Goal: Communication & Community: Answer question/provide support

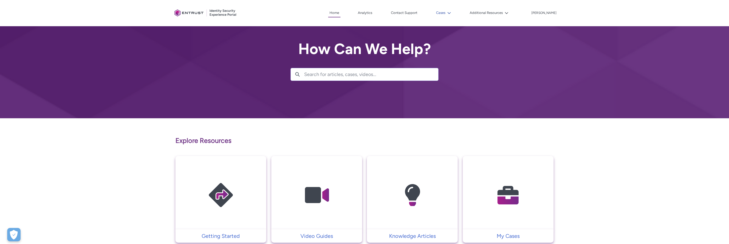
click at [450, 16] on button "Cases" at bounding box center [444, 13] width 18 height 8
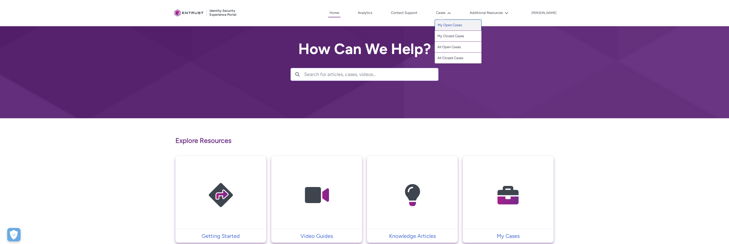
click at [458, 25] on link "My Open Cases" at bounding box center [458, 25] width 47 height 11
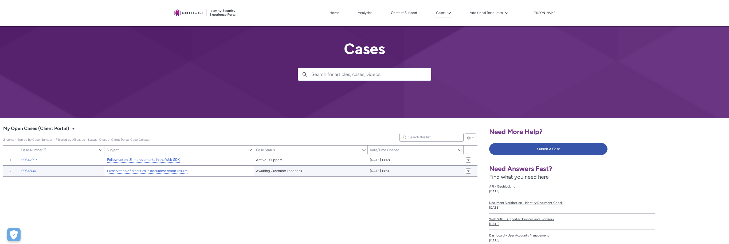
click at [199, 170] on div "Preservation of diacritics in document report results" at bounding box center [172, 170] width 131 height 7
click at [29, 171] on link "00348001" at bounding box center [29, 170] width 16 height 5
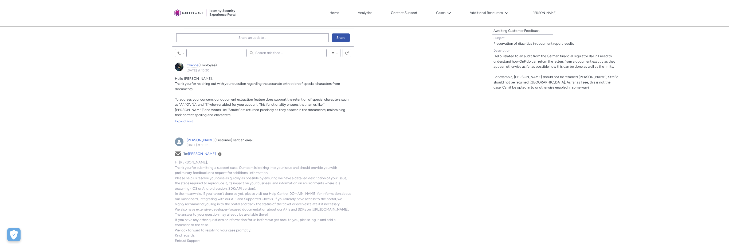
scroll to position [176, 0]
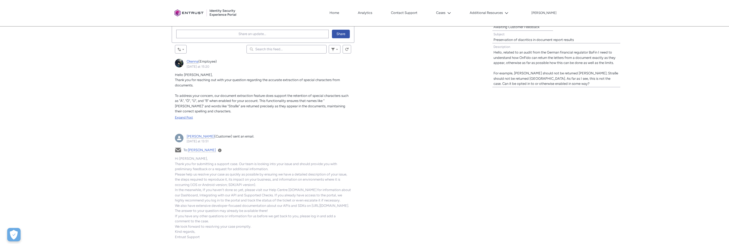
click at [183, 116] on div "Expand Post" at bounding box center [263, 117] width 177 height 5
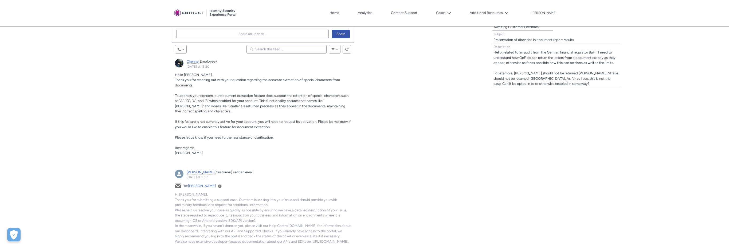
click at [217, 113] on p "To address your concern, our document extraction feature does support the reten…" at bounding box center [263, 103] width 177 height 21
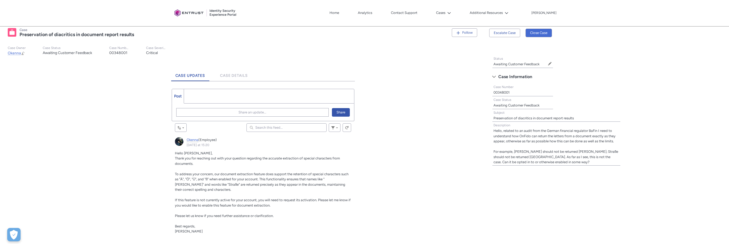
scroll to position [79, 0]
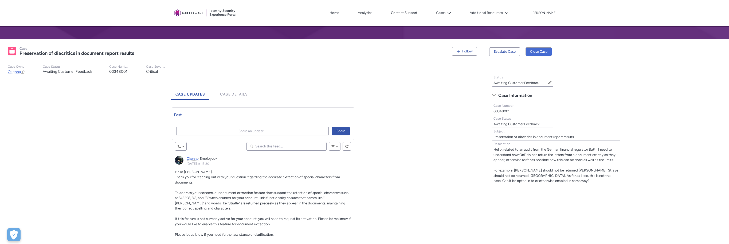
click at [225, 113] on ul "Post More" at bounding box center [263, 114] width 183 height 15
click at [239, 133] on span "Share an update..." at bounding box center [253, 131] width 28 height 8
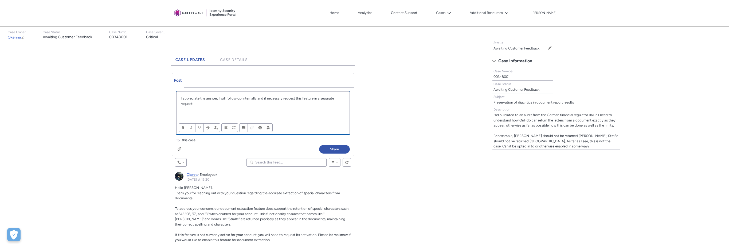
scroll to position [141, 0]
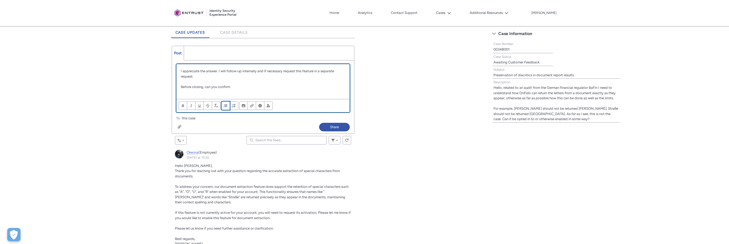
click at [225, 105] on span "Align text" at bounding box center [226, 105] width 4 height 4
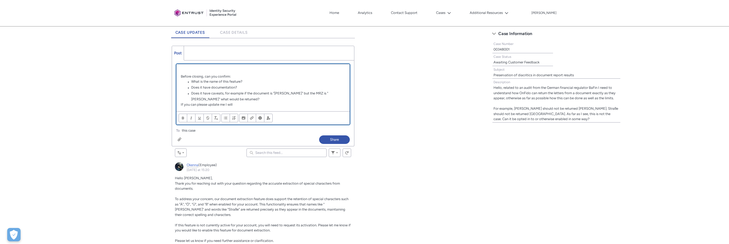
paste div "Chatter Publisher"
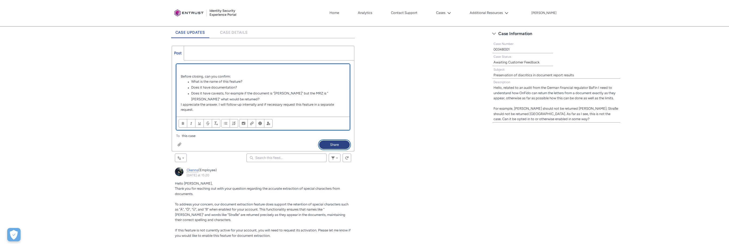
click at [342, 144] on button "Share" at bounding box center [334, 144] width 31 height 9
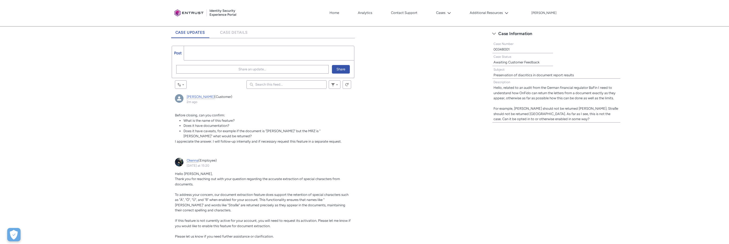
click at [358, 130] on div "Tabs Case Updates Case Details Post More Share an update... Share Review the er…" at bounding box center [243, 228] width 480 height 410
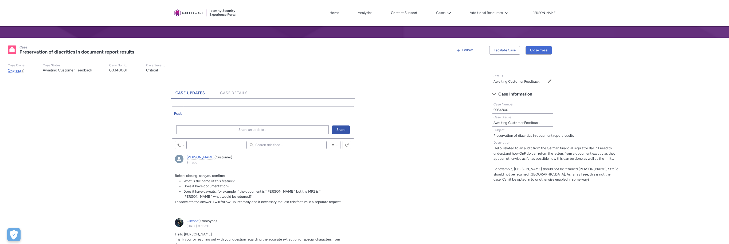
scroll to position [78, 0]
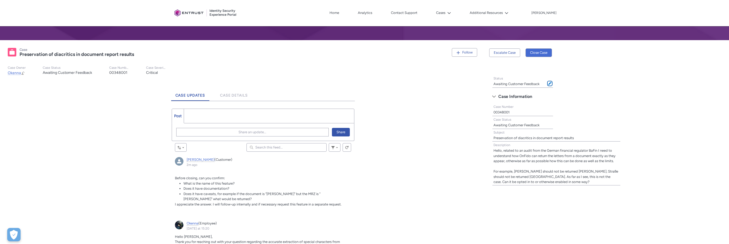
click at [549, 84] on span at bounding box center [550, 83] width 4 height 4
